Goal: Entertainment & Leisure: Consume media (video, audio)

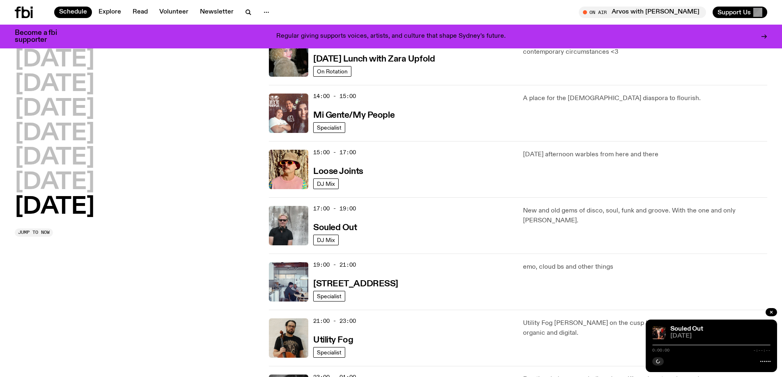
scroll to position [393, 0]
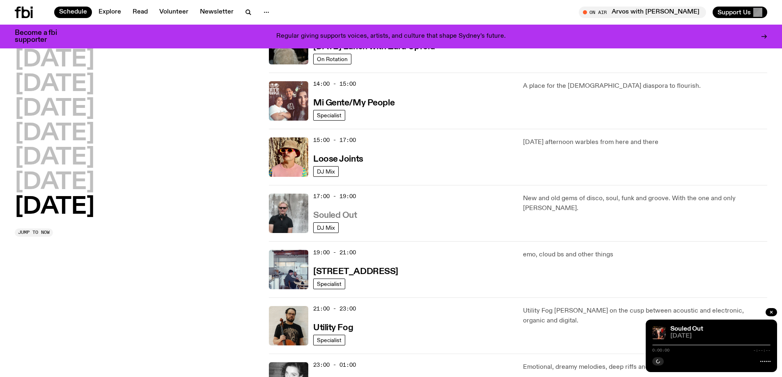
click at [328, 217] on h3 "Souled Out" at bounding box center [335, 215] width 44 height 9
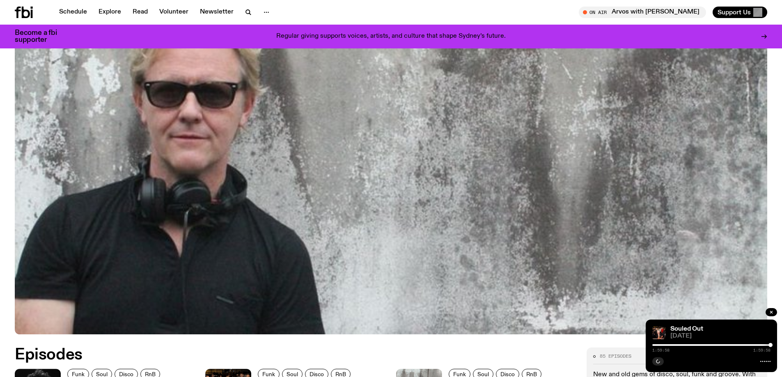
scroll to position [328, 0]
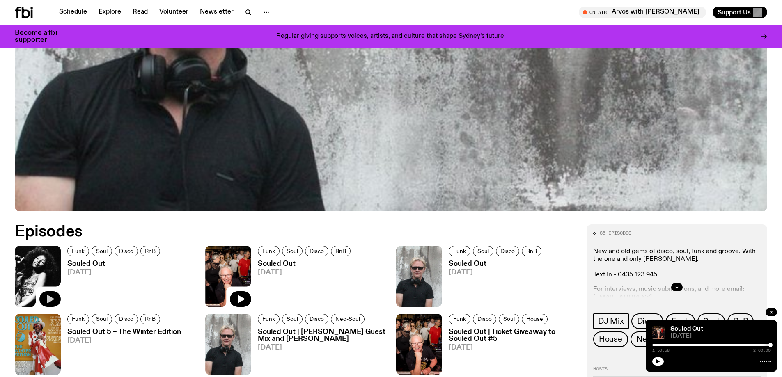
click at [48, 297] on icon "button" at bounding box center [50, 299] width 7 height 8
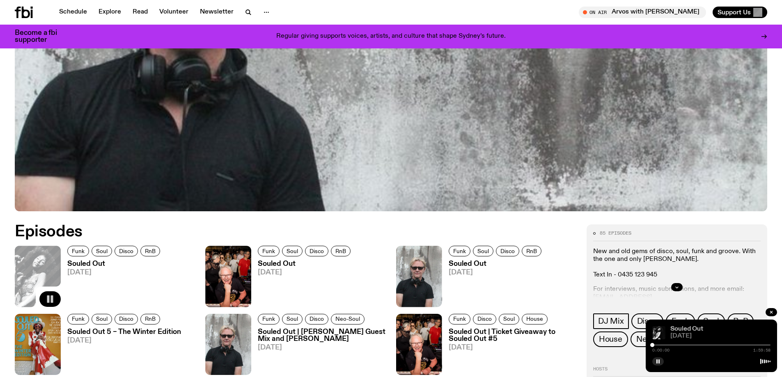
click at [686, 329] on link "Souled Out" at bounding box center [686, 329] width 33 height 7
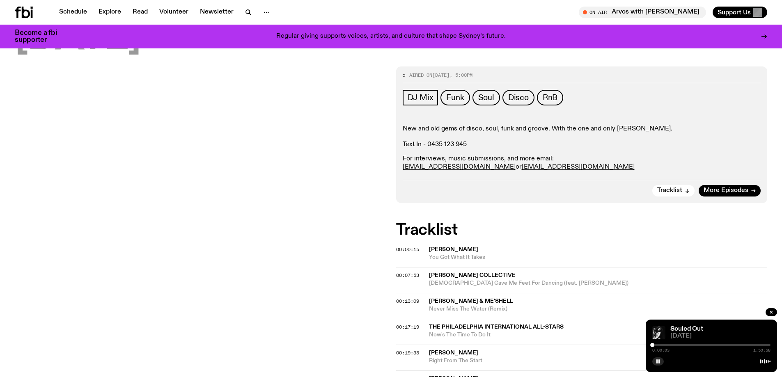
scroll to position [119, 0]
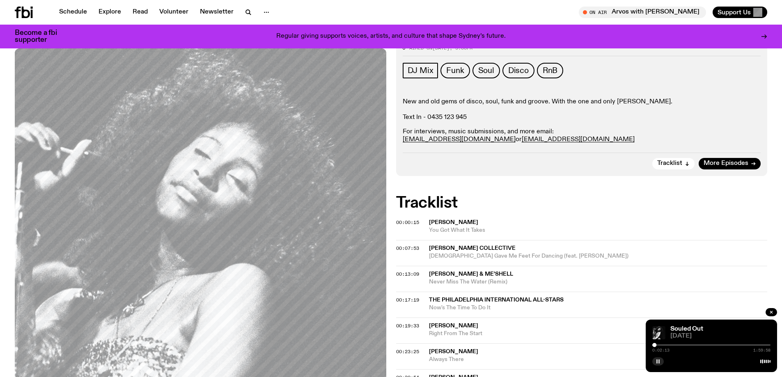
click at [659, 360] on rect "button" at bounding box center [659, 362] width 1 height 4
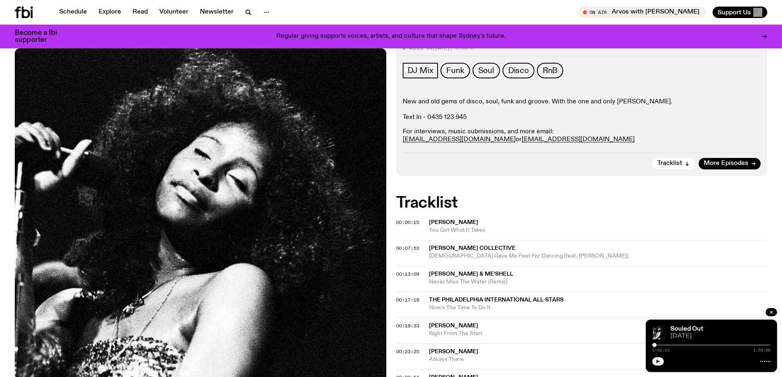
click at [655, 362] on button "button" at bounding box center [657, 362] width 11 height 8
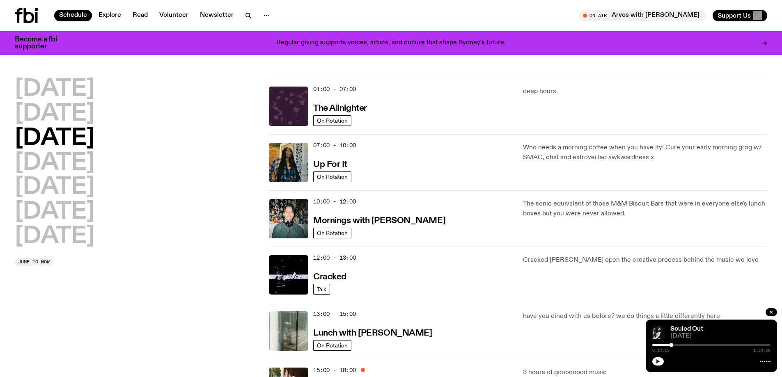
click at [659, 362] on icon "button" at bounding box center [659, 362] width 4 height 4
